Goal: Navigation & Orientation: Find specific page/section

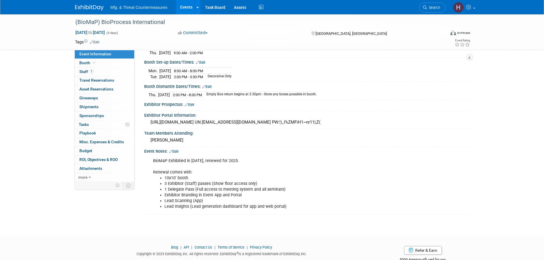
scroll to position [101, 0]
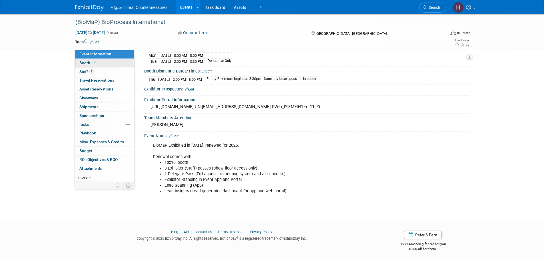
click at [92, 64] on span at bounding box center [94, 62] width 5 height 4
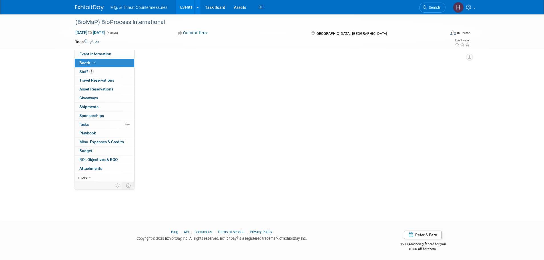
scroll to position [0, 0]
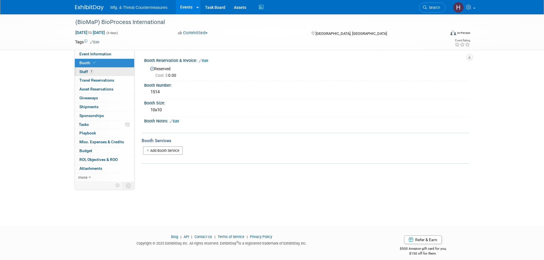
click at [99, 74] on link "1 Staff 1" at bounding box center [104, 72] width 59 height 9
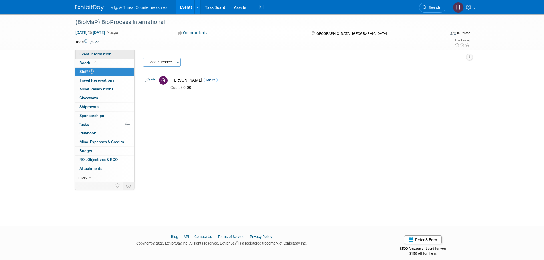
click at [94, 57] on link "Event Information" at bounding box center [104, 54] width 59 height 9
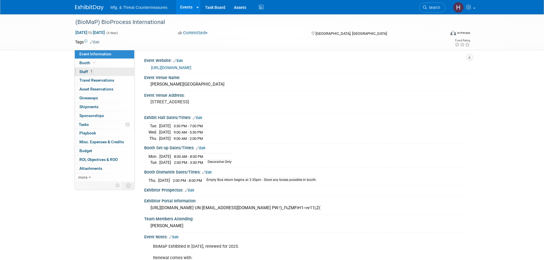
click at [91, 75] on link "1 Staff 1" at bounding box center [104, 72] width 59 height 9
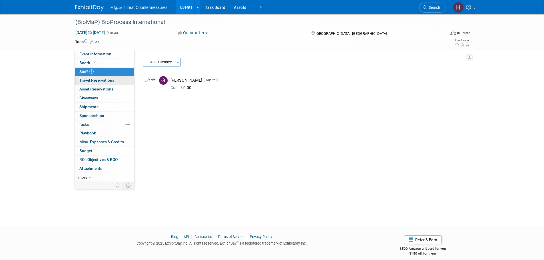
click at [91, 83] on link "0 Travel Reservations 0" at bounding box center [104, 80] width 59 height 9
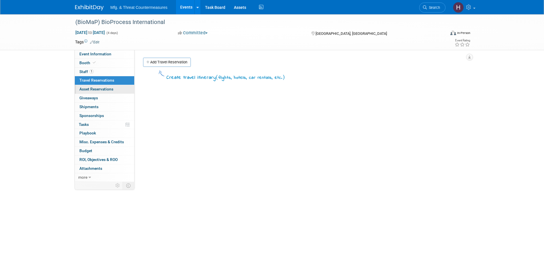
click at [105, 89] on span "Asset Reservations 0" at bounding box center [96, 89] width 34 height 5
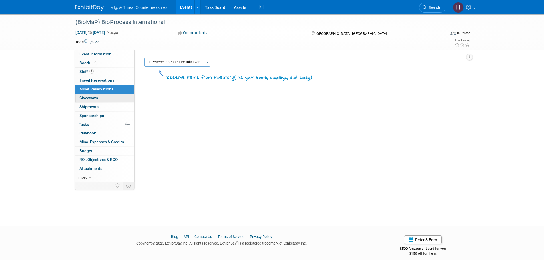
click at [100, 99] on link "0 Giveaways 0" at bounding box center [104, 98] width 59 height 9
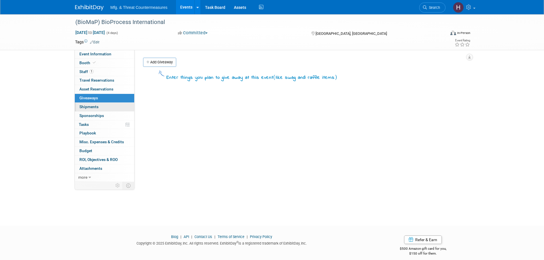
click at [104, 108] on link "0 Shipments 0" at bounding box center [104, 107] width 59 height 9
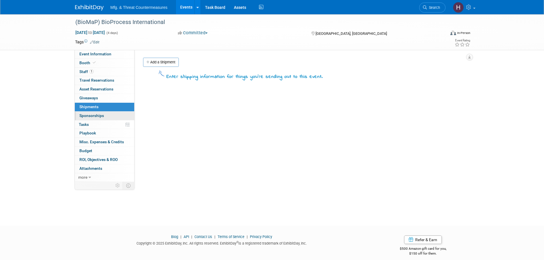
click at [100, 118] on link "0 Sponsorships 0" at bounding box center [104, 116] width 59 height 9
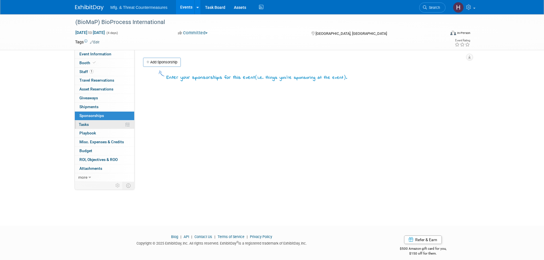
click at [96, 125] on link "0% Tasks 0%" at bounding box center [104, 124] width 59 height 9
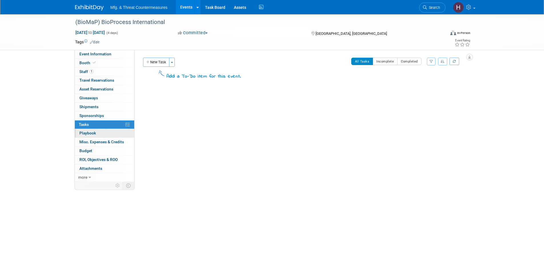
click at [97, 133] on link "0 Playbook 0" at bounding box center [104, 133] width 59 height 9
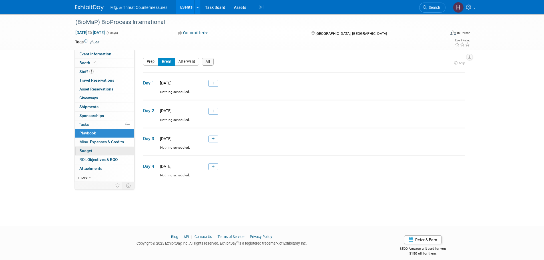
click at [102, 150] on link "Budget" at bounding box center [104, 151] width 59 height 9
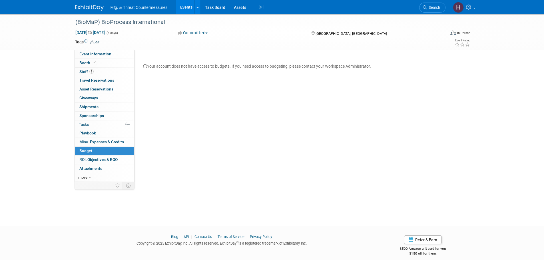
click at [101, 146] on link "0 Misc. Expenses & Credits 0" at bounding box center [104, 142] width 59 height 9
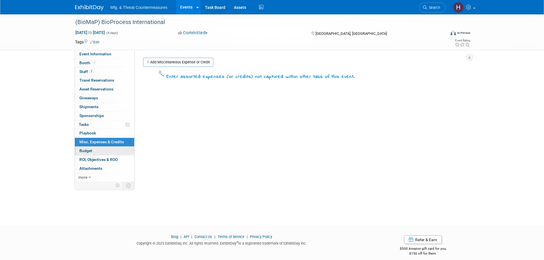
click at [95, 150] on link "Budget" at bounding box center [104, 151] width 59 height 9
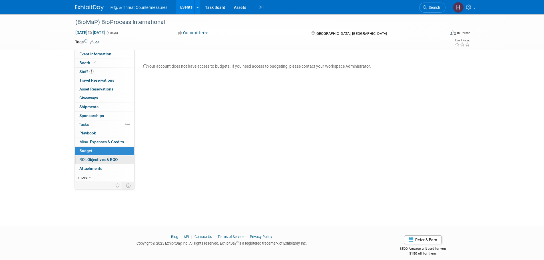
click at [105, 160] on span "ROI, Objectives & ROO 0" at bounding box center [98, 159] width 38 height 5
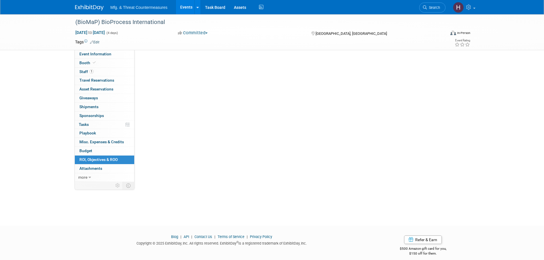
click at [105, 160] on span "ROI, Objectives & ROO 0" at bounding box center [98, 159] width 38 height 5
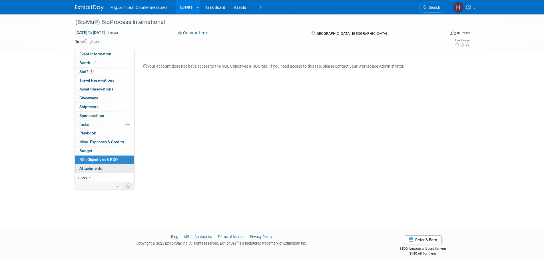
click at [110, 167] on link "0 Attachments 0" at bounding box center [104, 168] width 59 height 9
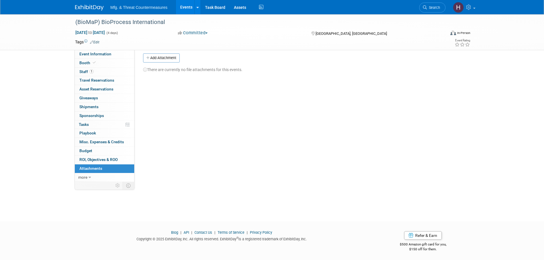
scroll to position [6, 0]
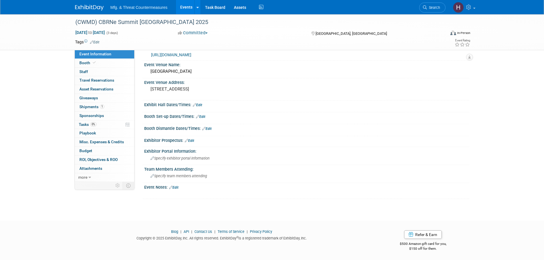
scroll to position [13, 0]
click at [87, 63] on span "Booth" at bounding box center [87, 62] width 17 height 5
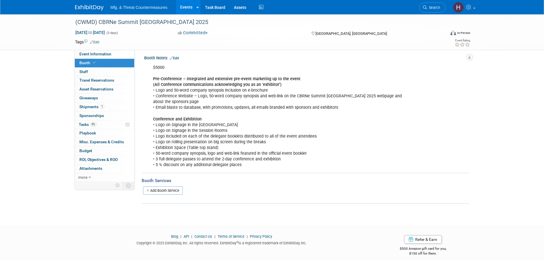
scroll to position [68, 0]
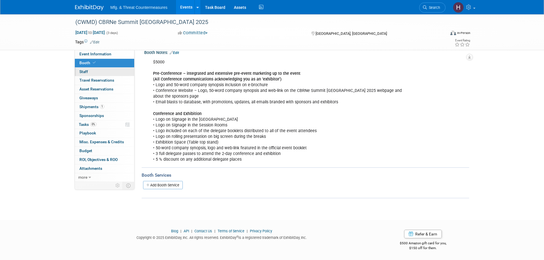
click at [98, 72] on link "0 Staff 0" at bounding box center [104, 72] width 59 height 9
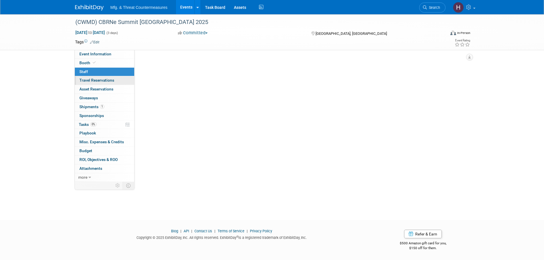
scroll to position [0, 0]
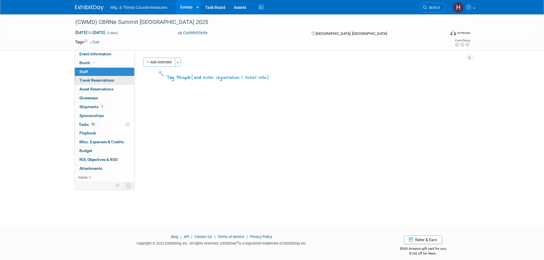
click at [92, 81] on span "Travel Reservations 0" at bounding box center [96, 80] width 35 height 5
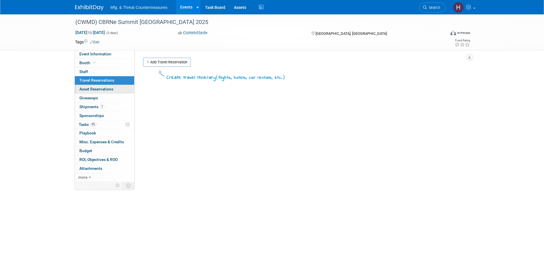
click at [89, 91] on span "Asset Reservations 0" at bounding box center [96, 89] width 34 height 5
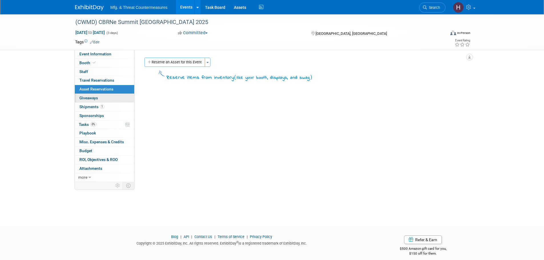
click at [88, 100] on span "Giveaways 0" at bounding box center [88, 98] width 19 height 5
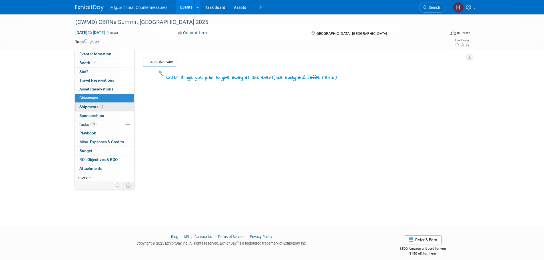
click at [88, 107] on span "Shipments 1" at bounding box center [91, 106] width 25 height 5
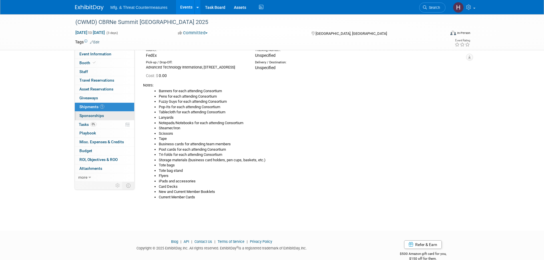
scroll to position [52, 0]
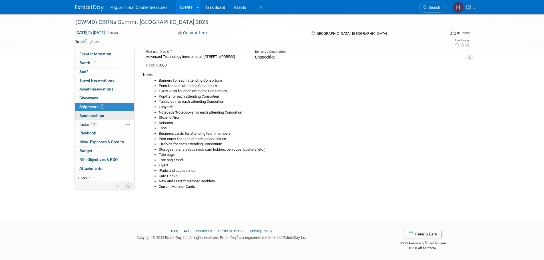
click at [91, 115] on span "Sponsorships 0" at bounding box center [91, 115] width 25 height 5
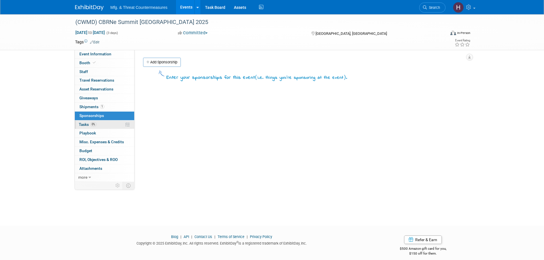
click at [89, 123] on span "Tasks 0%" at bounding box center [88, 124] width 18 height 5
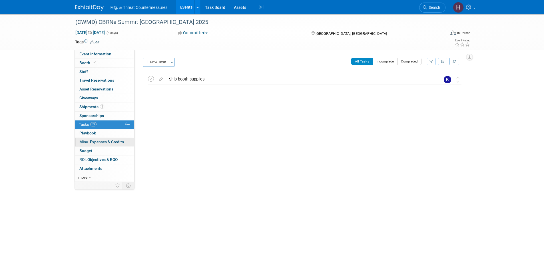
click at [81, 138] on link "0 Misc. Expenses & Credits 0" at bounding box center [104, 142] width 59 height 9
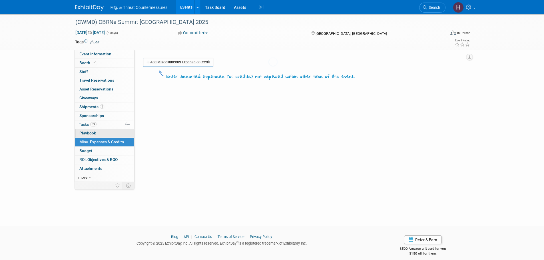
click at [83, 135] on span "Playbook 0" at bounding box center [87, 133] width 17 height 5
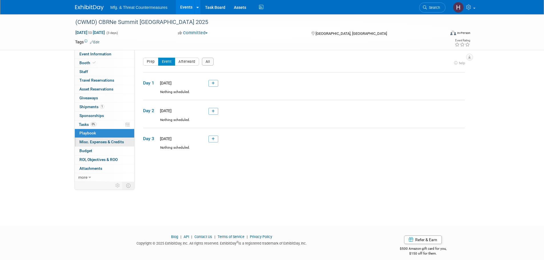
click at [87, 141] on span "Misc. Expenses & Credits 0" at bounding box center [101, 142] width 45 height 5
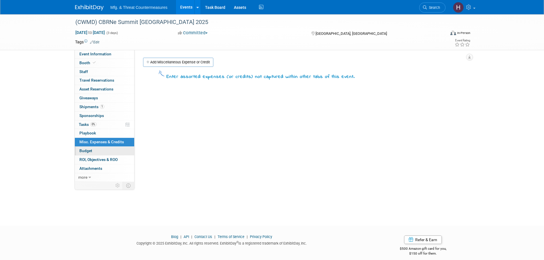
click at [94, 152] on link "Budget" at bounding box center [104, 151] width 59 height 9
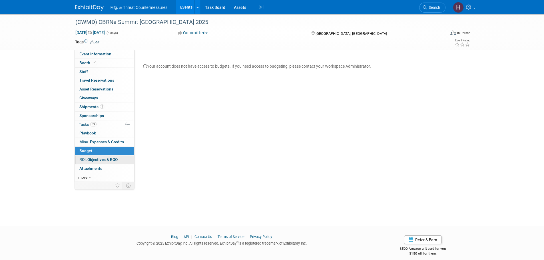
click at [95, 159] on span "ROI, Objectives & ROO 0" at bounding box center [98, 159] width 38 height 5
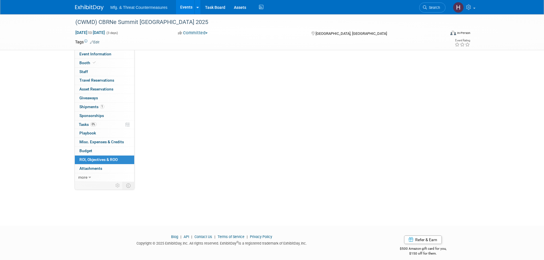
click at [95, 159] on span "ROI, Objectives & ROO 0" at bounding box center [98, 159] width 38 height 5
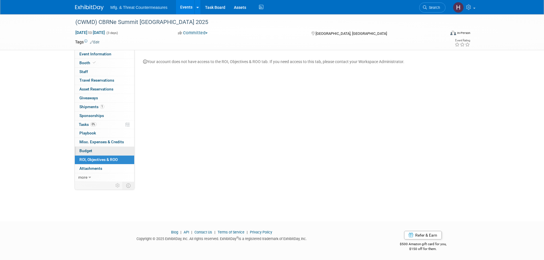
scroll to position [6, 0]
click at [92, 167] on span "Attachments 0" at bounding box center [90, 168] width 23 height 5
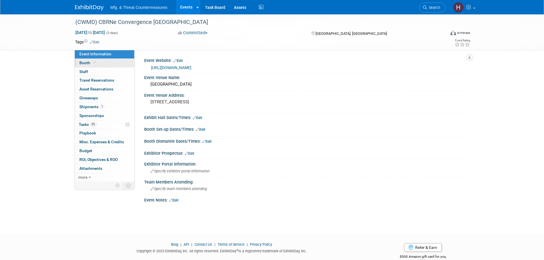
click at [108, 62] on link "Booth" at bounding box center [104, 63] width 59 height 9
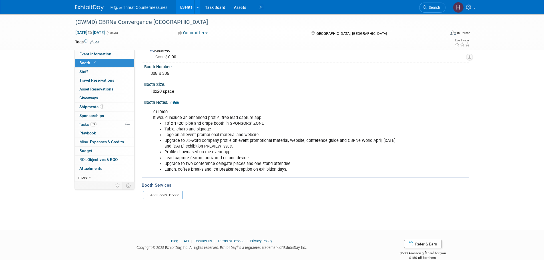
scroll to position [29, 0]
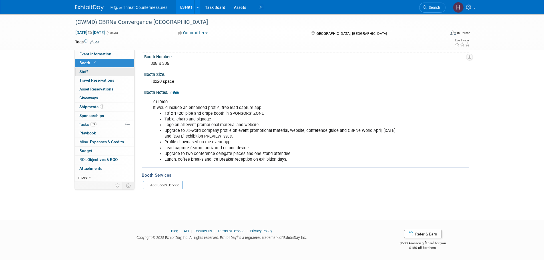
click at [93, 74] on link "0 Staff 0" at bounding box center [104, 72] width 59 height 9
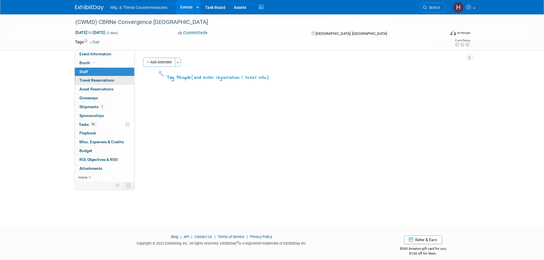
click at [93, 80] on span "Travel Reservations 0" at bounding box center [96, 80] width 35 height 5
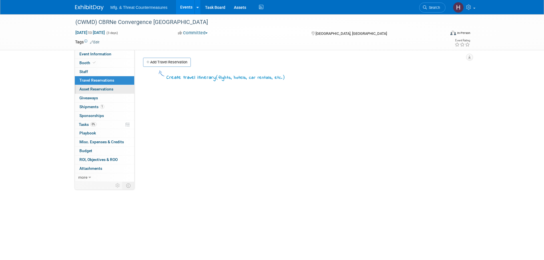
click at [89, 88] on span "Asset Reservations 0" at bounding box center [96, 89] width 34 height 5
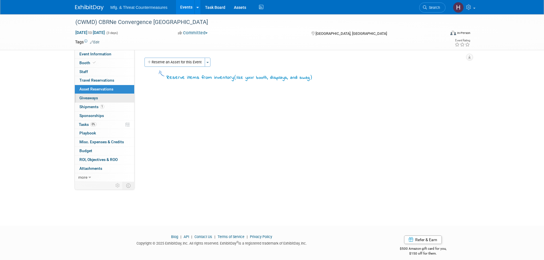
click at [87, 100] on span "Giveaways 0" at bounding box center [88, 98] width 19 height 5
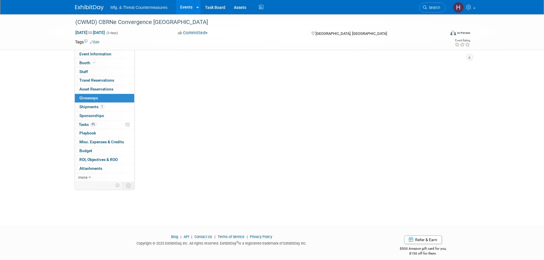
click at [87, 100] on span "Giveaways 0" at bounding box center [88, 98] width 19 height 5
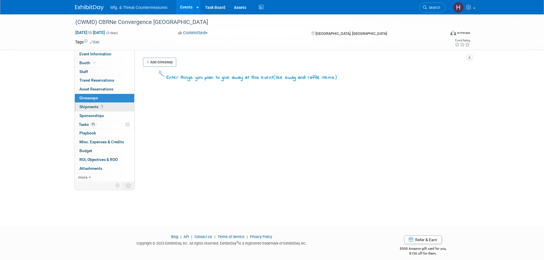
click at [83, 111] on link "1 Shipments 1" at bounding box center [104, 107] width 59 height 9
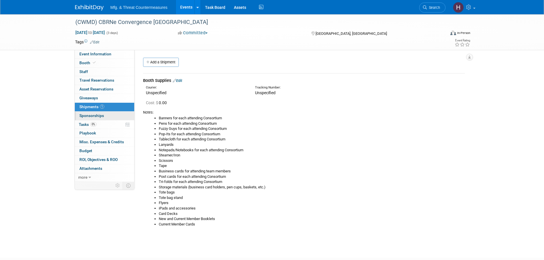
click at [83, 118] on link "0 Sponsorships 0" at bounding box center [104, 116] width 59 height 9
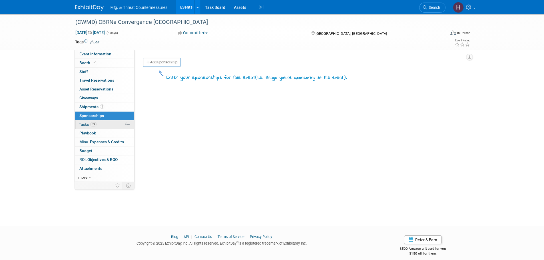
click at [84, 124] on span "Tasks 0%" at bounding box center [88, 124] width 18 height 5
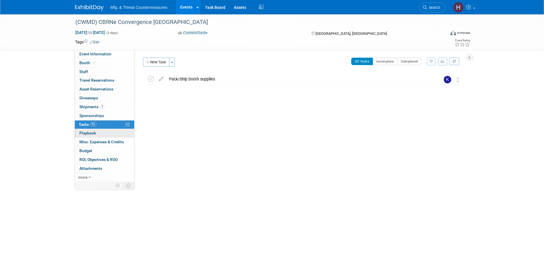
click at [84, 134] on span "Playbook 0" at bounding box center [87, 133] width 17 height 5
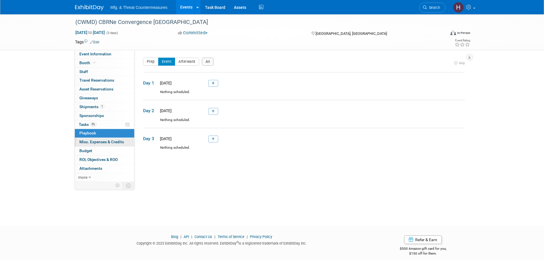
click at [84, 144] on span "Misc. Expenses & Credits 0" at bounding box center [101, 142] width 45 height 5
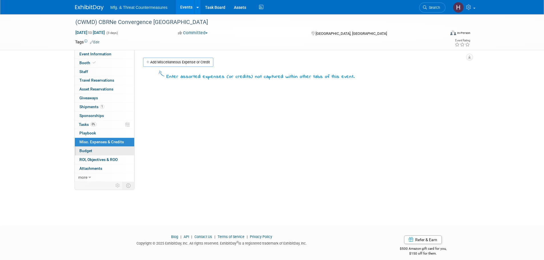
click at [84, 147] on link "Budget" at bounding box center [104, 151] width 59 height 9
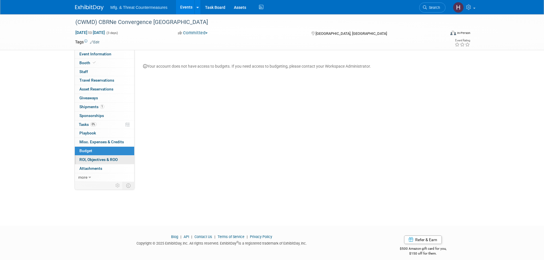
click at [90, 159] on span "ROI, Objectives & ROO 0" at bounding box center [98, 159] width 38 height 5
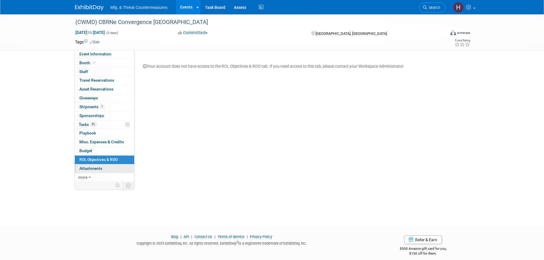
click at [92, 169] on span "Attachments 0" at bounding box center [90, 168] width 23 height 5
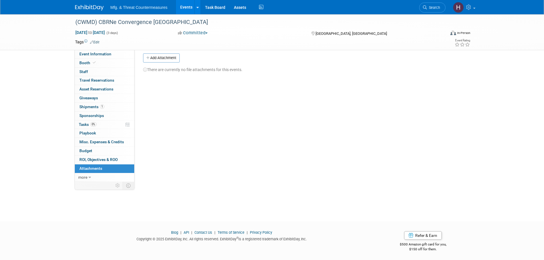
scroll to position [6, 0]
